Goal: Navigation & Orientation: Find specific page/section

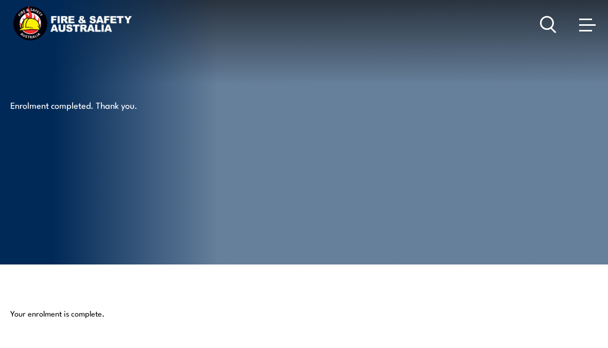
click at [579, 26] on span at bounding box center [587, 25] width 16 height 2
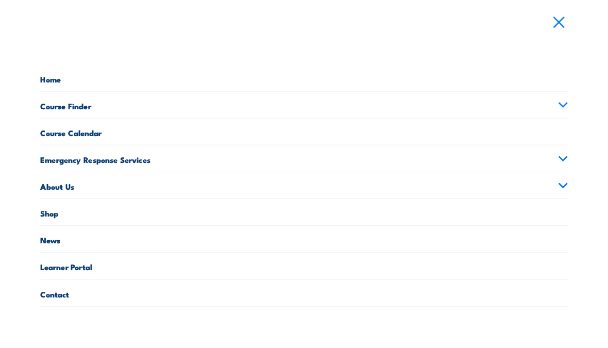
scroll to position [41, 0]
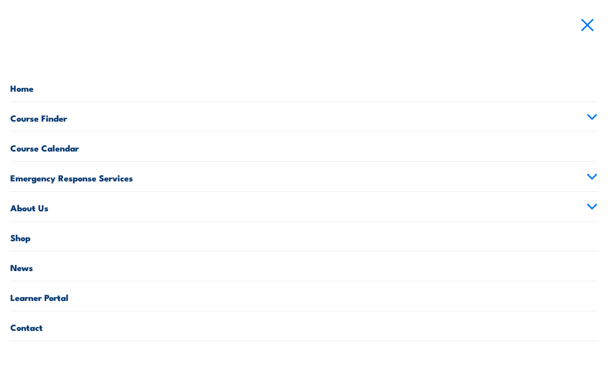
click at [37, 299] on link "Learner Portal" at bounding box center [303, 295] width 587 height 29
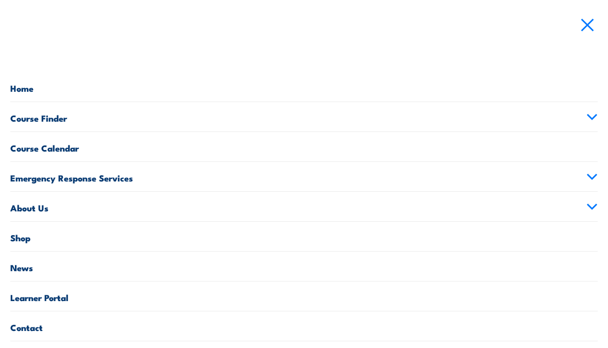
scroll to position [80, 0]
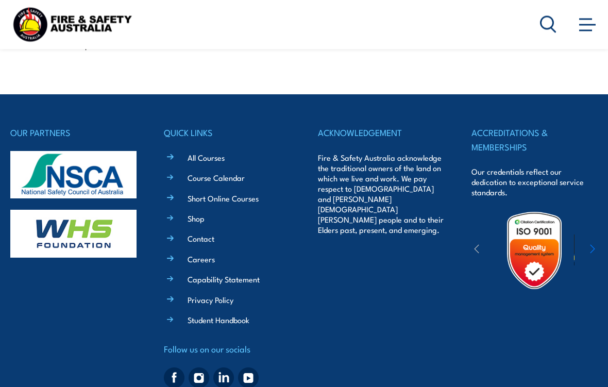
scroll to position [301, 0]
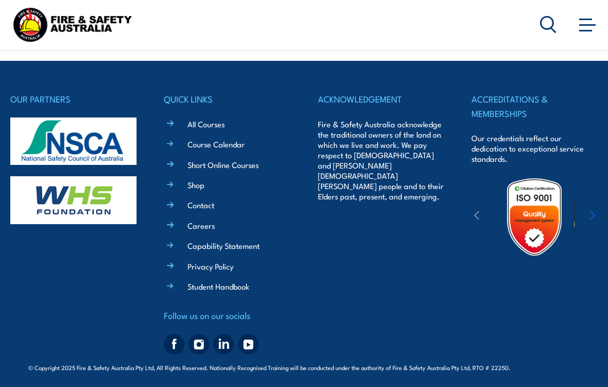
click at [202, 123] on link "All Courses" at bounding box center [205, 123] width 37 height 11
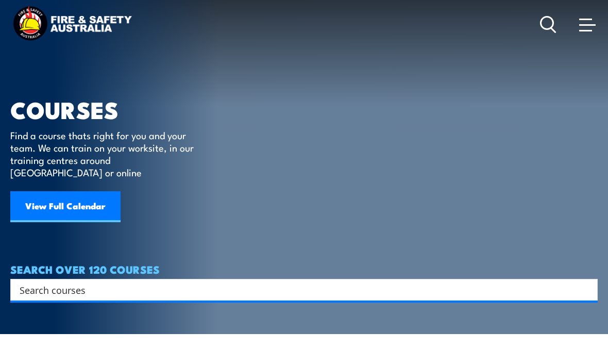
click at [545, 25] on icon at bounding box center [548, 24] width 16 height 17
click at [584, 26] on span at bounding box center [587, 24] width 16 height 11
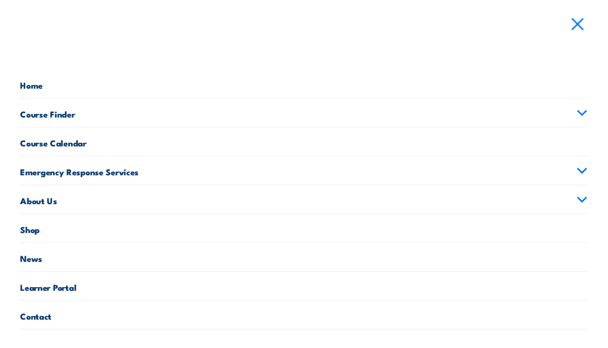
scroll to position [12, 0]
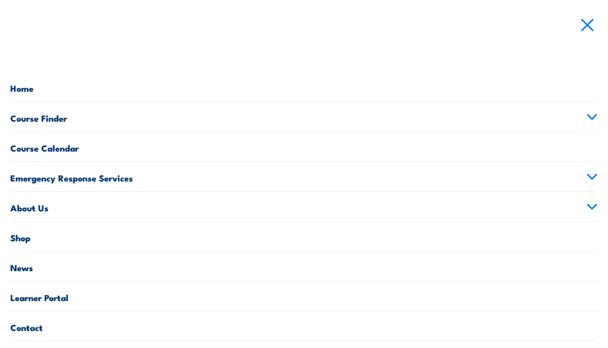
click at [44, 296] on link "Learner Portal" at bounding box center [303, 295] width 587 height 29
